Goal: Check status

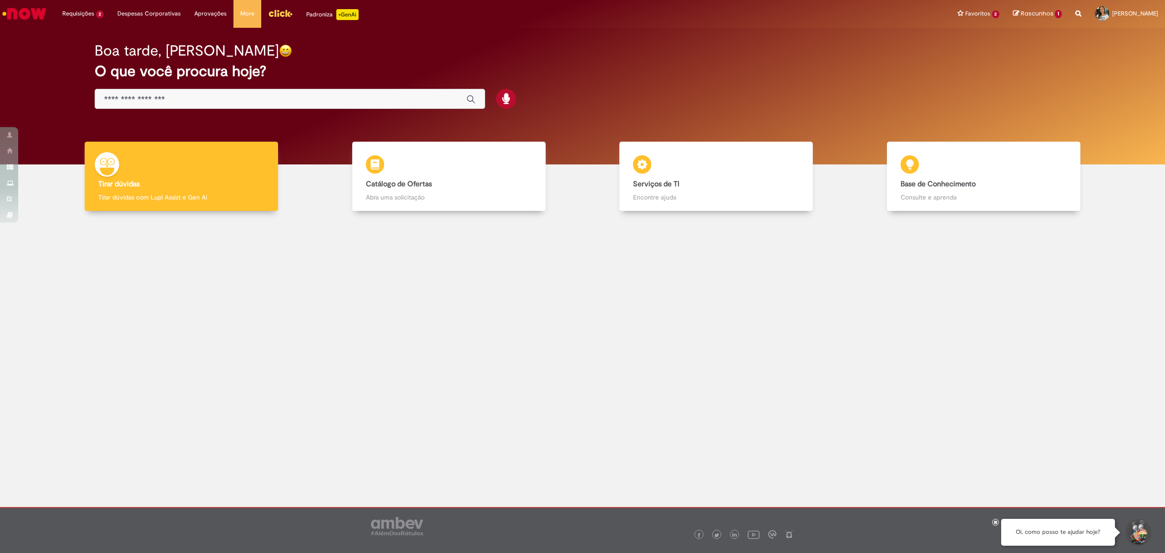
drag, startPoint x: 112, startPoint y: 50, endPoint x: 42, endPoint y: 132, distance: 107.5
click at [0, 0] on span "Documentos com Bloqueio R" at bounding box center [0, 0] width 0 height 0
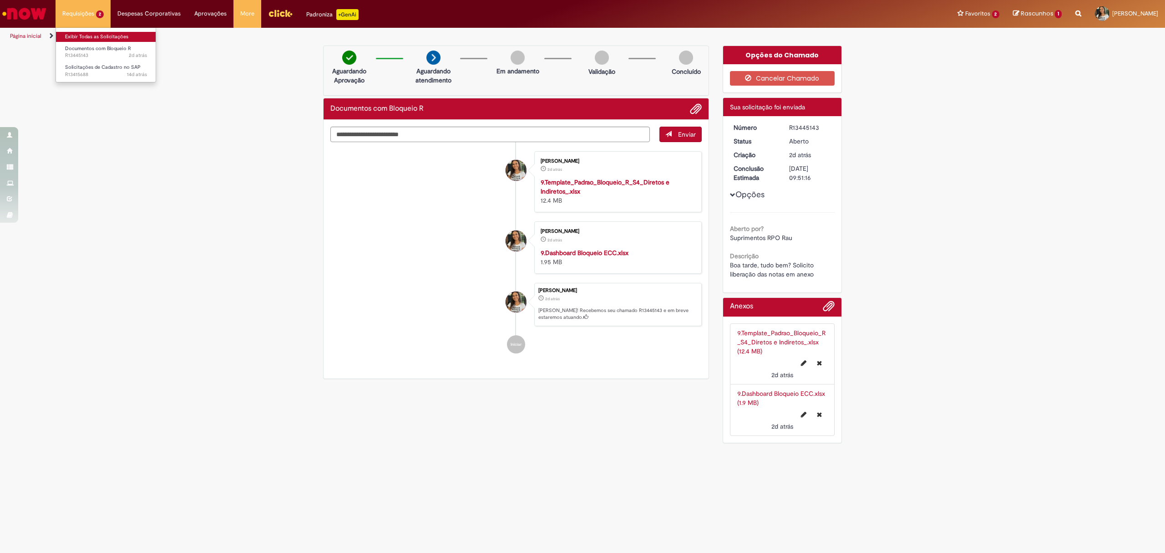
click at [107, 36] on link "Exibir Todas as Solicitações" at bounding box center [106, 37] width 100 height 10
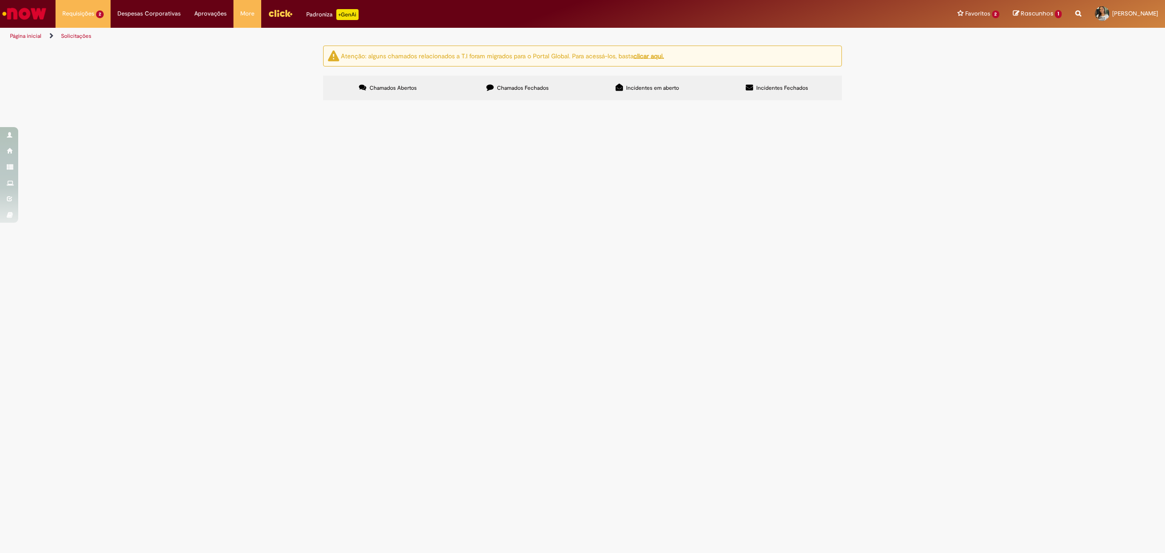
click at [536, 88] on span "Chamados Fechados" at bounding box center [523, 87] width 52 height 7
click at [0, 0] on span "Criar ou Incluir Item em Contrato - (Ativo de Giro/Empresas Verticalizadas e In…" at bounding box center [0, 0] width 0 height 0
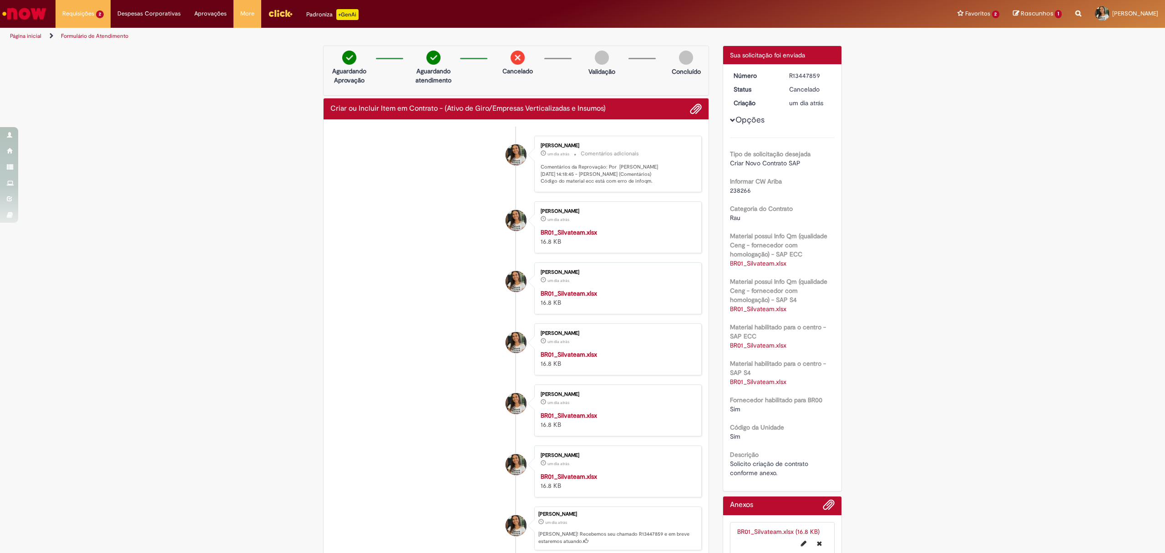
drag, startPoint x: 640, startPoint y: 199, endPoint x: 532, endPoint y: 198, distance: 107.9
click at [534, 192] on div "[PERSON_NAME] um dia atrás um dia atrás Comentários adicionais Comentários da R…" at bounding box center [618, 164] width 168 height 56
click at [583, 185] on p "Comentários da Reprovação: Por [PERSON_NAME] [DATE] 14:18:45 - [PERSON_NAME] (C…" at bounding box center [617, 173] width 152 height 21
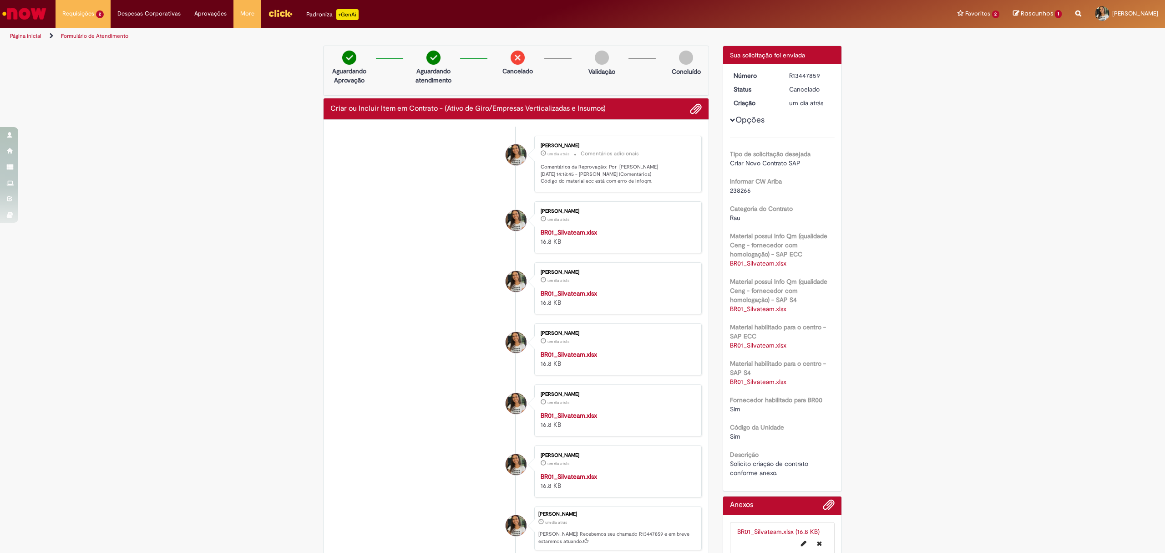
click at [583, 185] on p "Comentários da Reprovação: Por [PERSON_NAME] [DATE] 14:18:45 - [PERSON_NAME] (C…" at bounding box center [617, 173] width 152 height 21
copy p "Código do material ecc está com erro de infoqm."
